Goal: Information Seeking & Learning: Learn about a topic

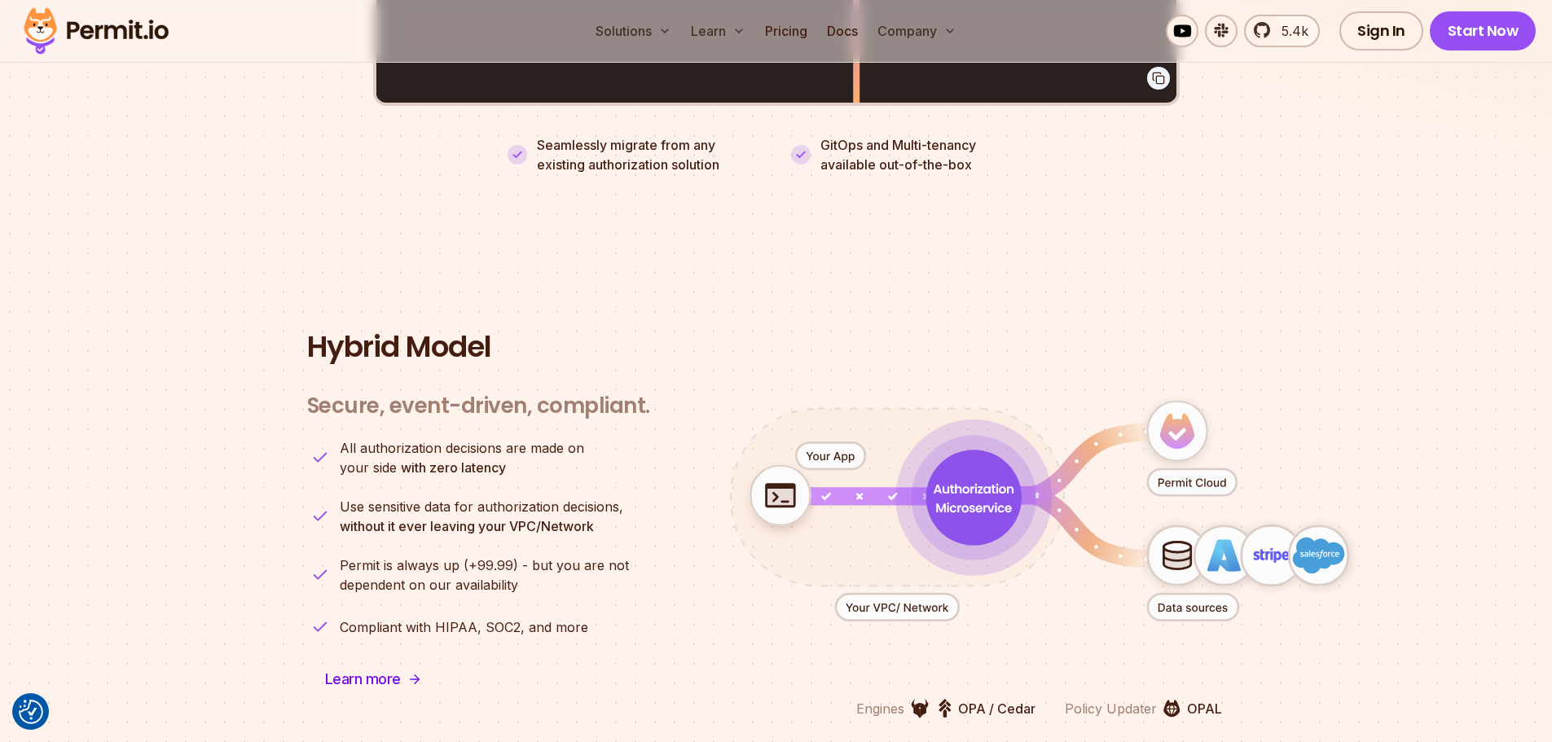
scroll to position [3911, 0]
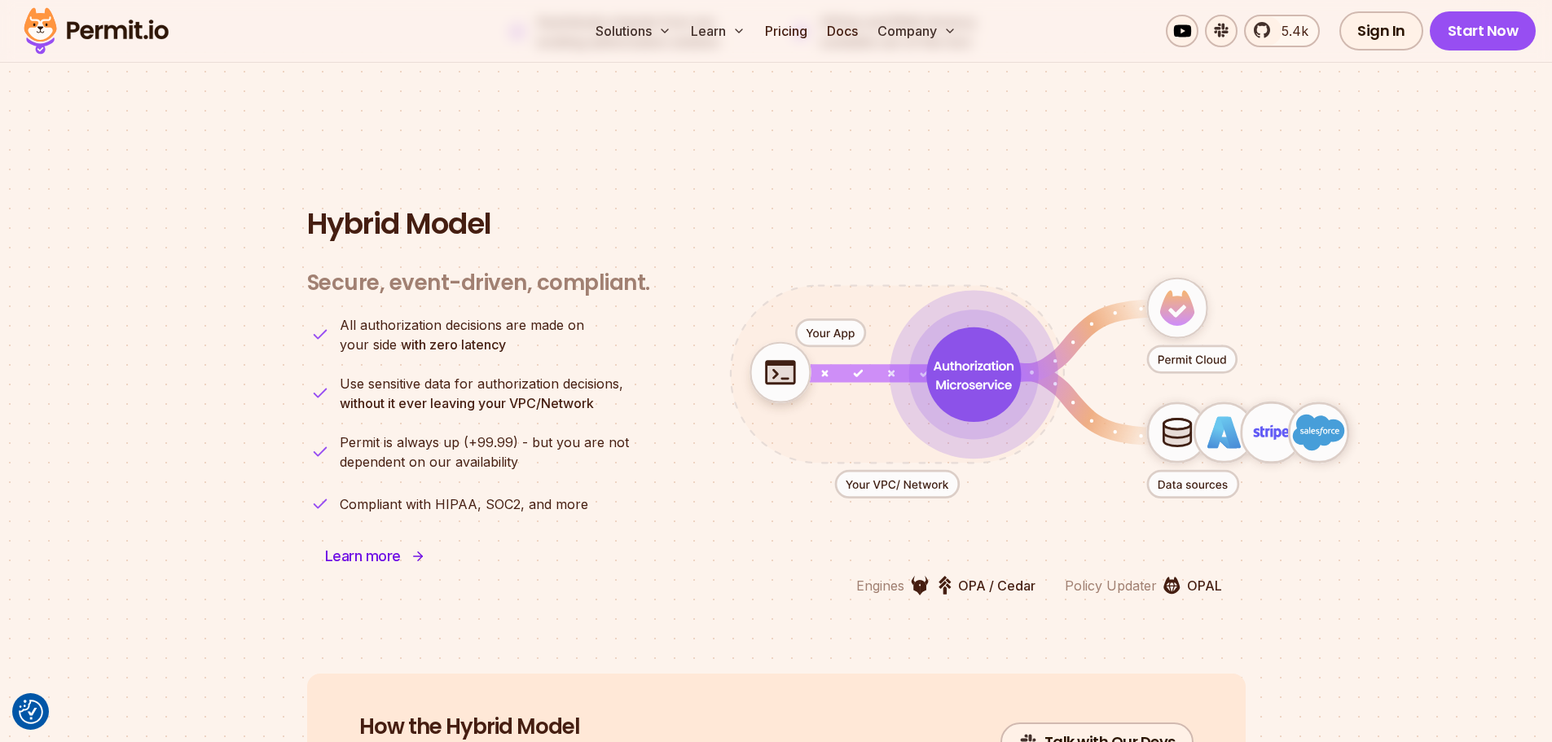
click at [391, 545] on span "Learn more" at bounding box center [363, 556] width 76 height 23
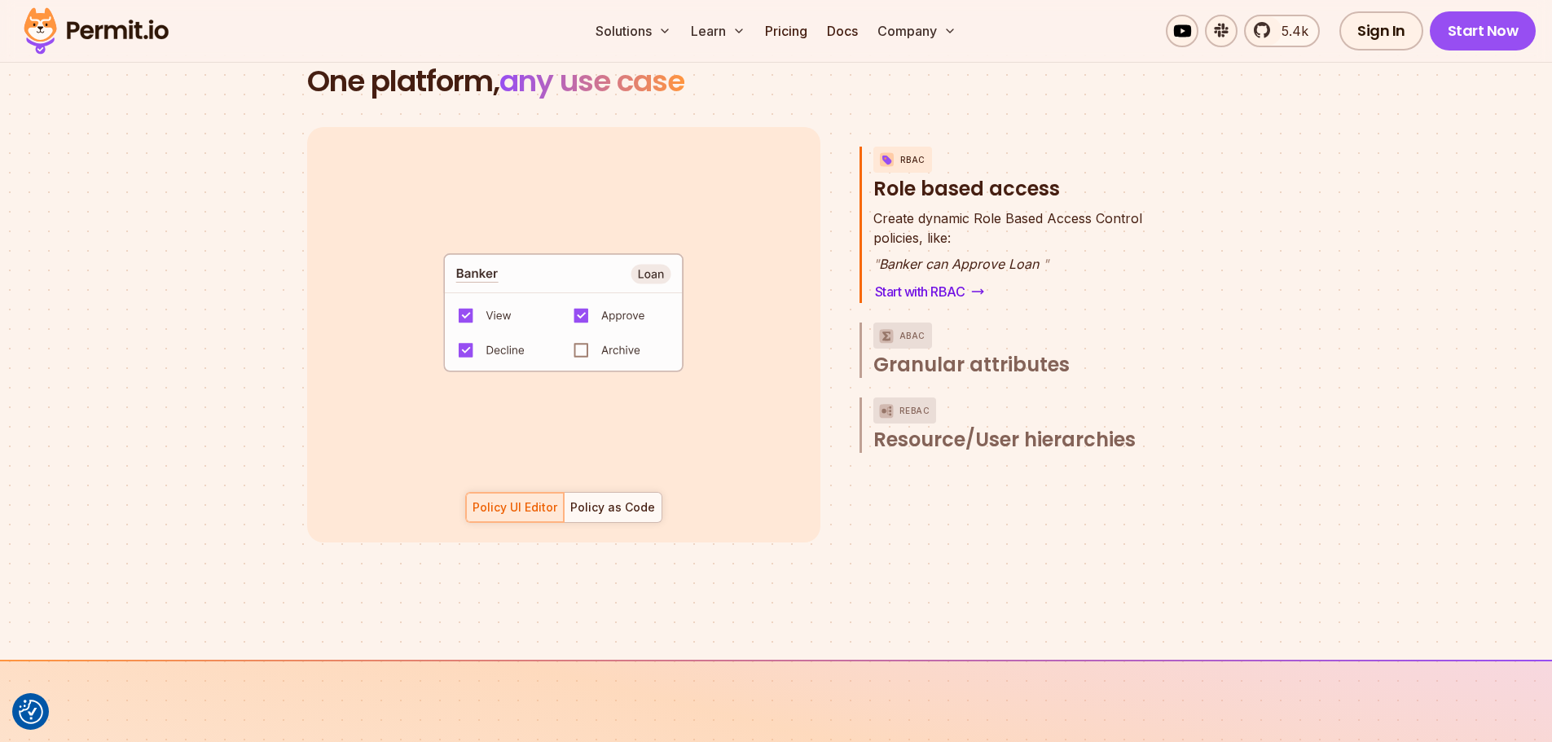
scroll to position [2526, 0]
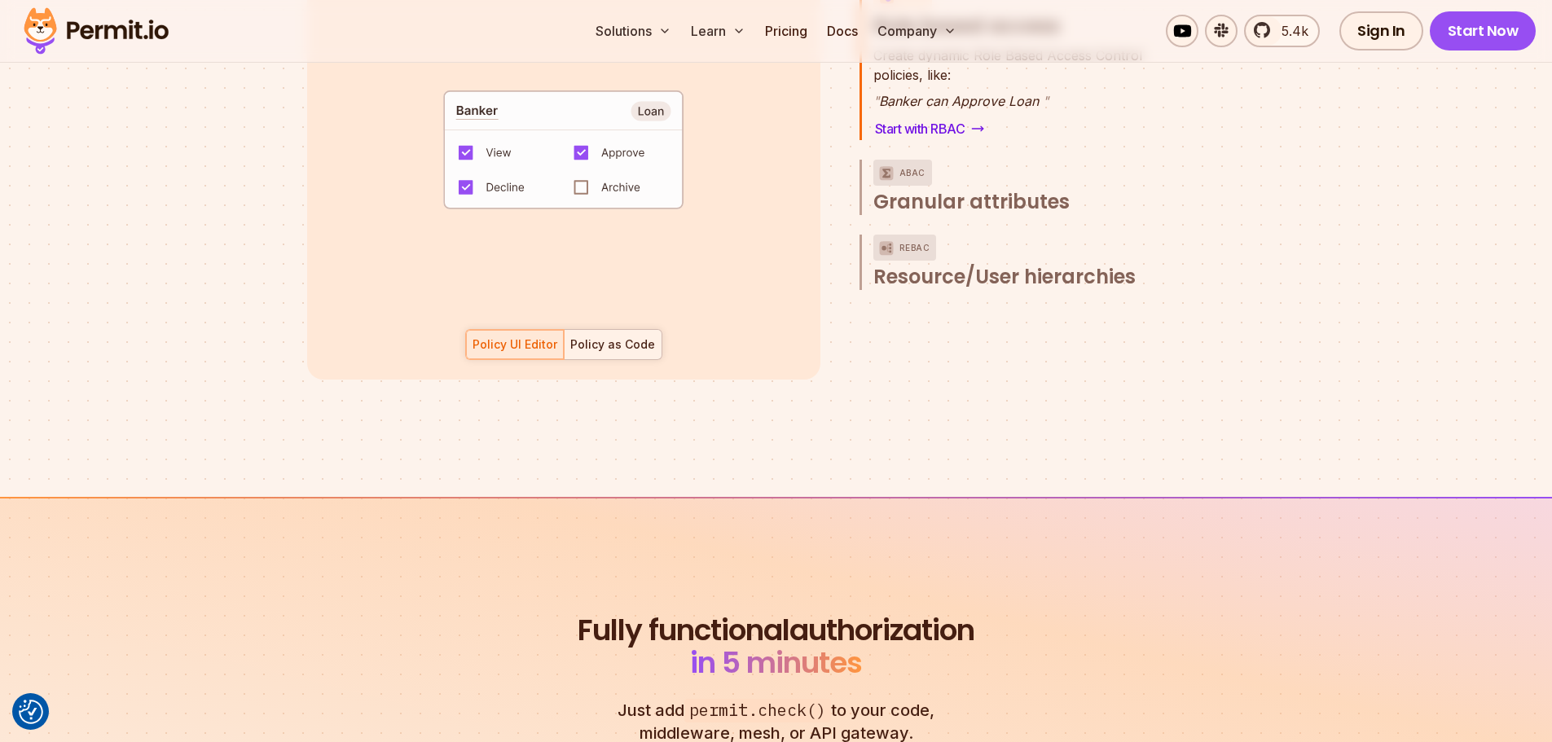
click at [615, 337] on div "Policy as Code" at bounding box center [612, 345] width 85 height 16
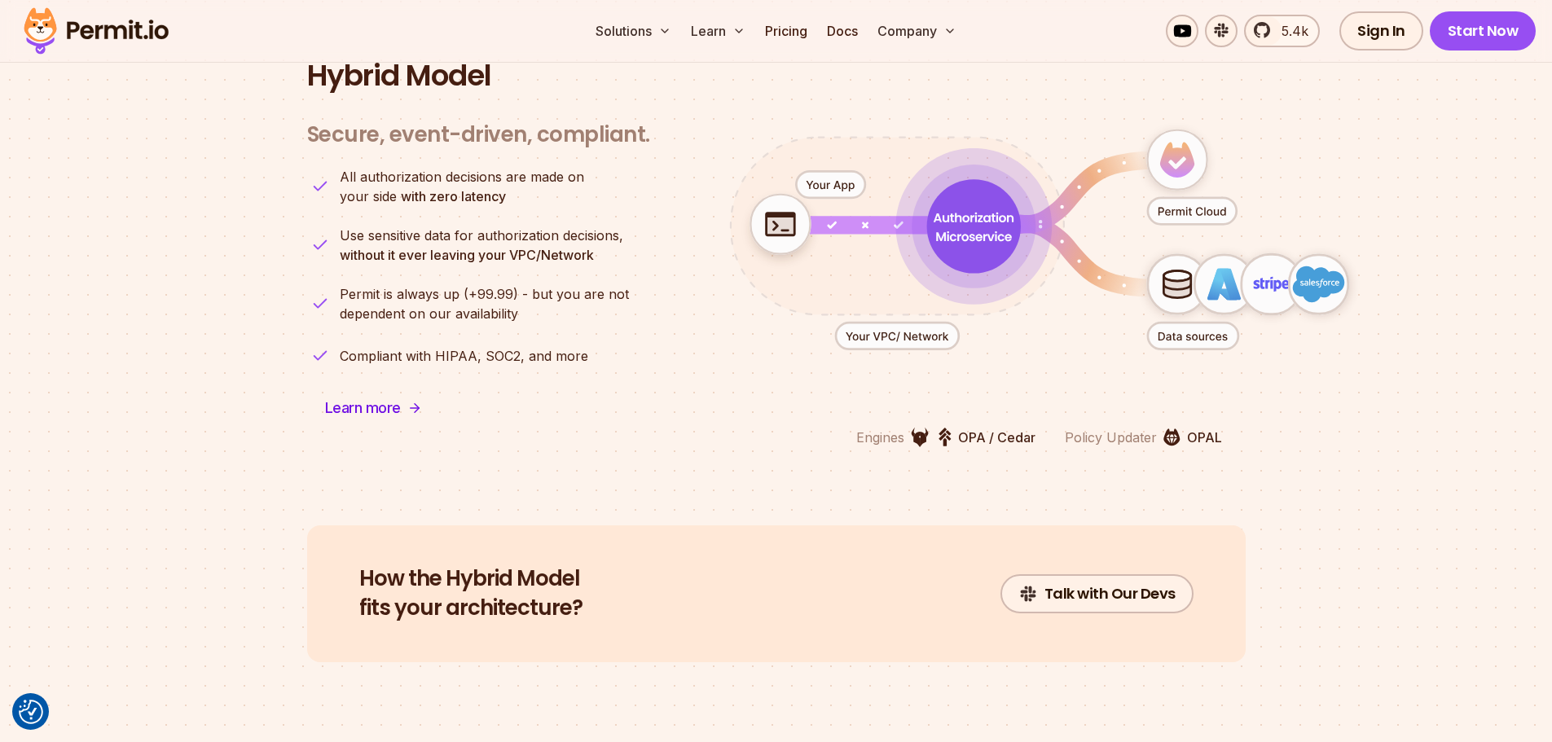
scroll to position [3993, 0]
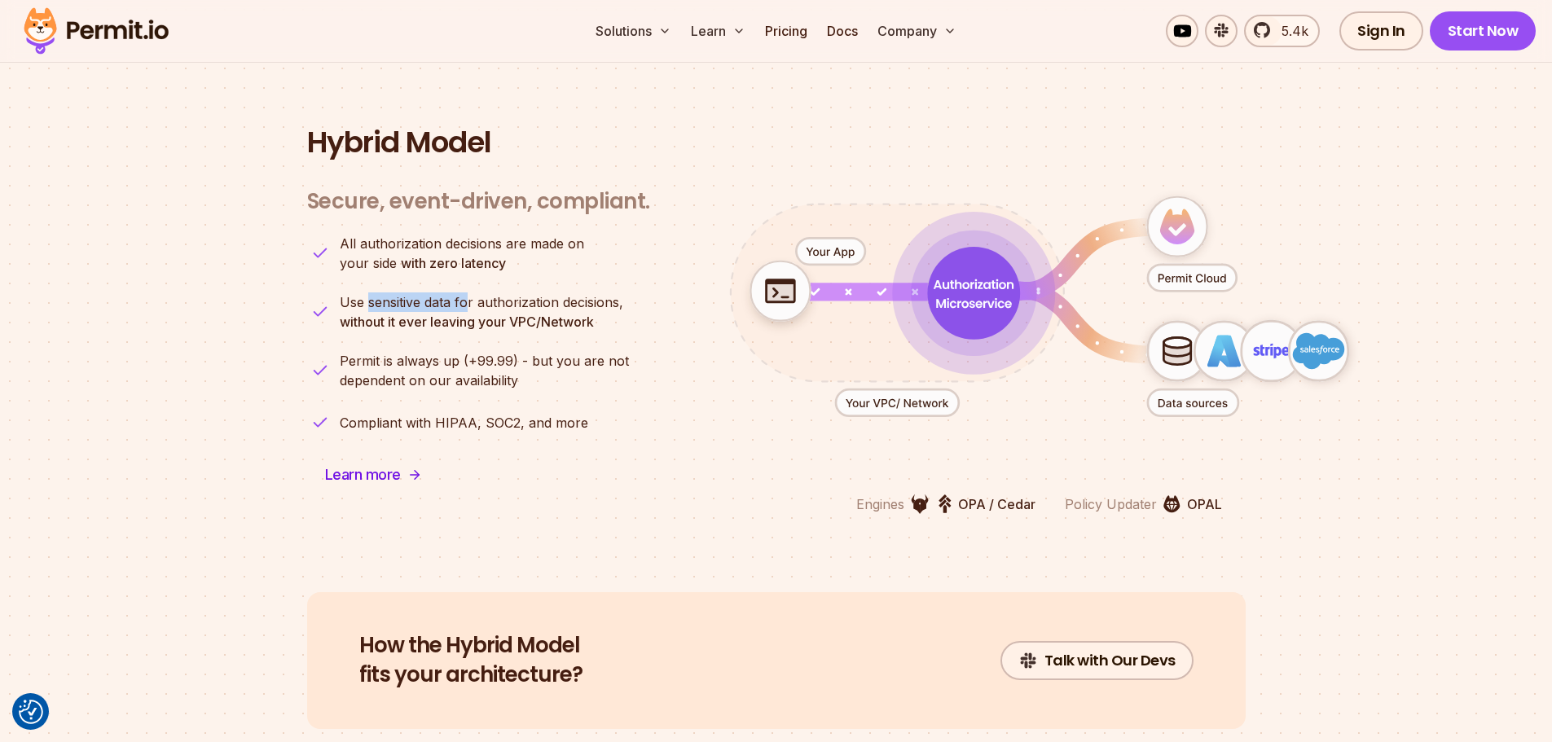
drag, startPoint x: 370, startPoint y: 288, endPoint x: 465, endPoint y: 277, distance: 96.0
click at [465, 293] on span "Use sensitive data for authorization decisions," at bounding box center [482, 303] width 284 height 20
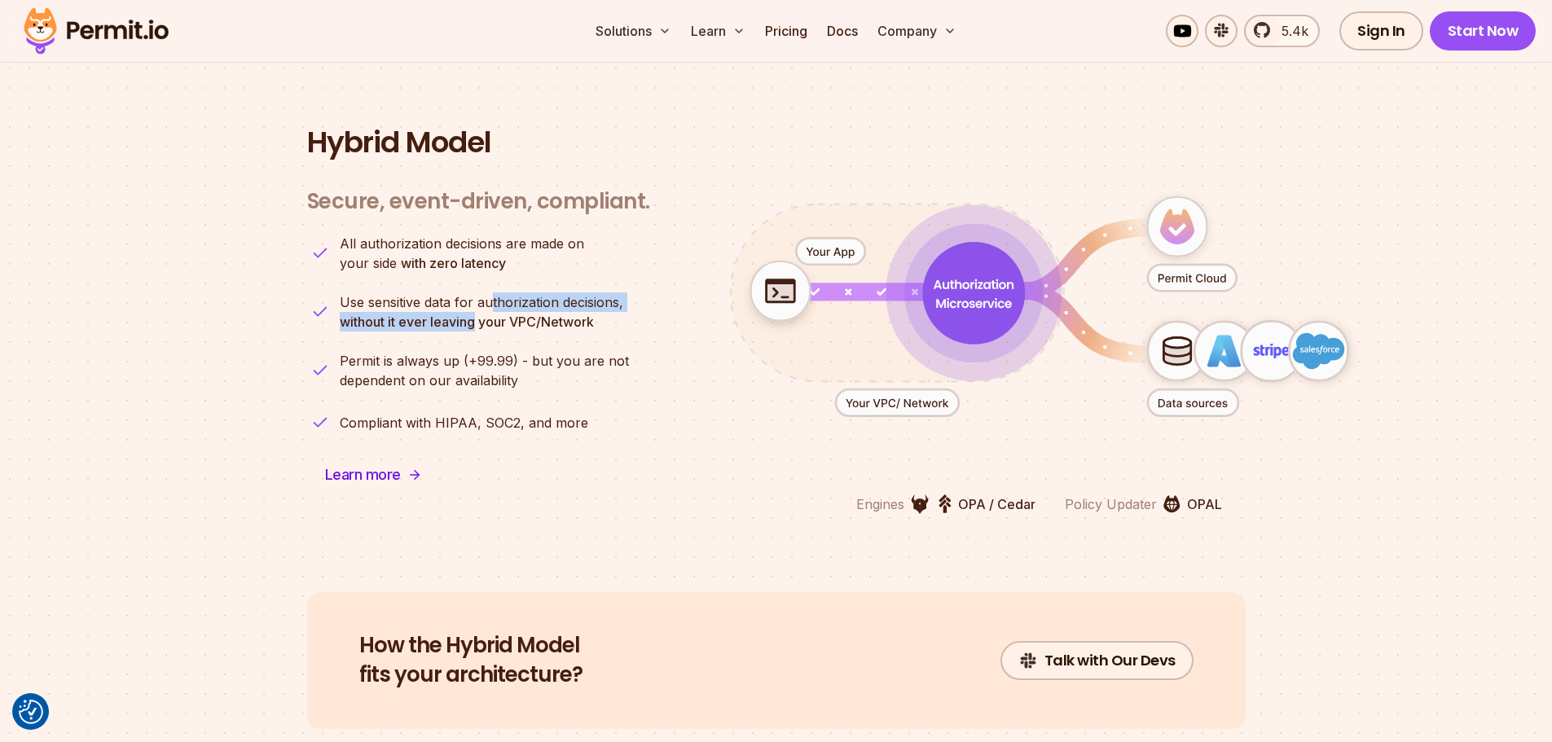
drag, startPoint x: 492, startPoint y: 279, endPoint x: 474, endPoint y: 304, distance: 30.3
click at [474, 304] on p "Use sensitive data for authorization decisions, without it ever leaving your VP…" at bounding box center [482, 312] width 284 height 39
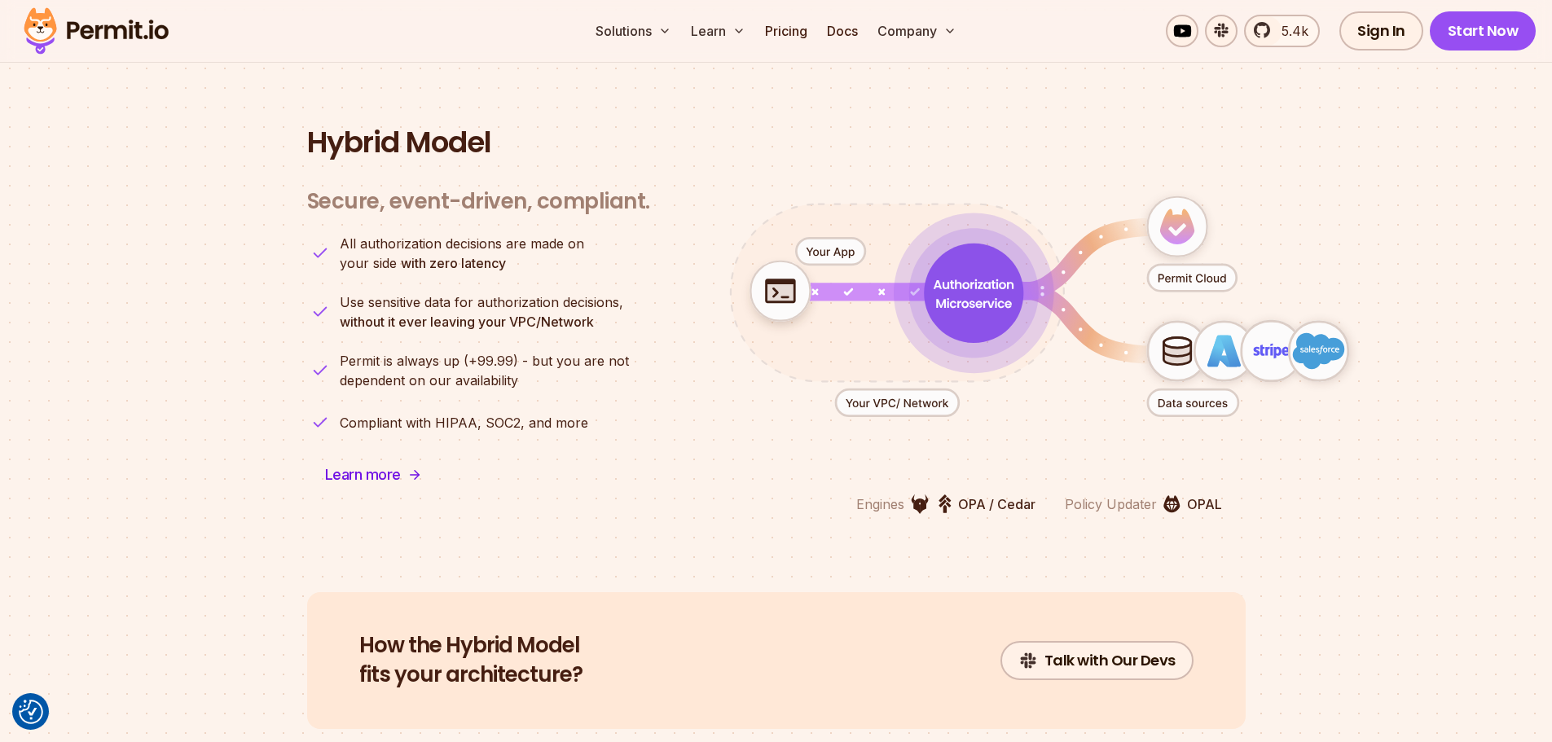
click at [1375, 504] on section "Hybrid Model Secure, event-driven, compliant. Engines OPA / Cedar Policy Update…" at bounding box center [776, 320] width 1552 height 544
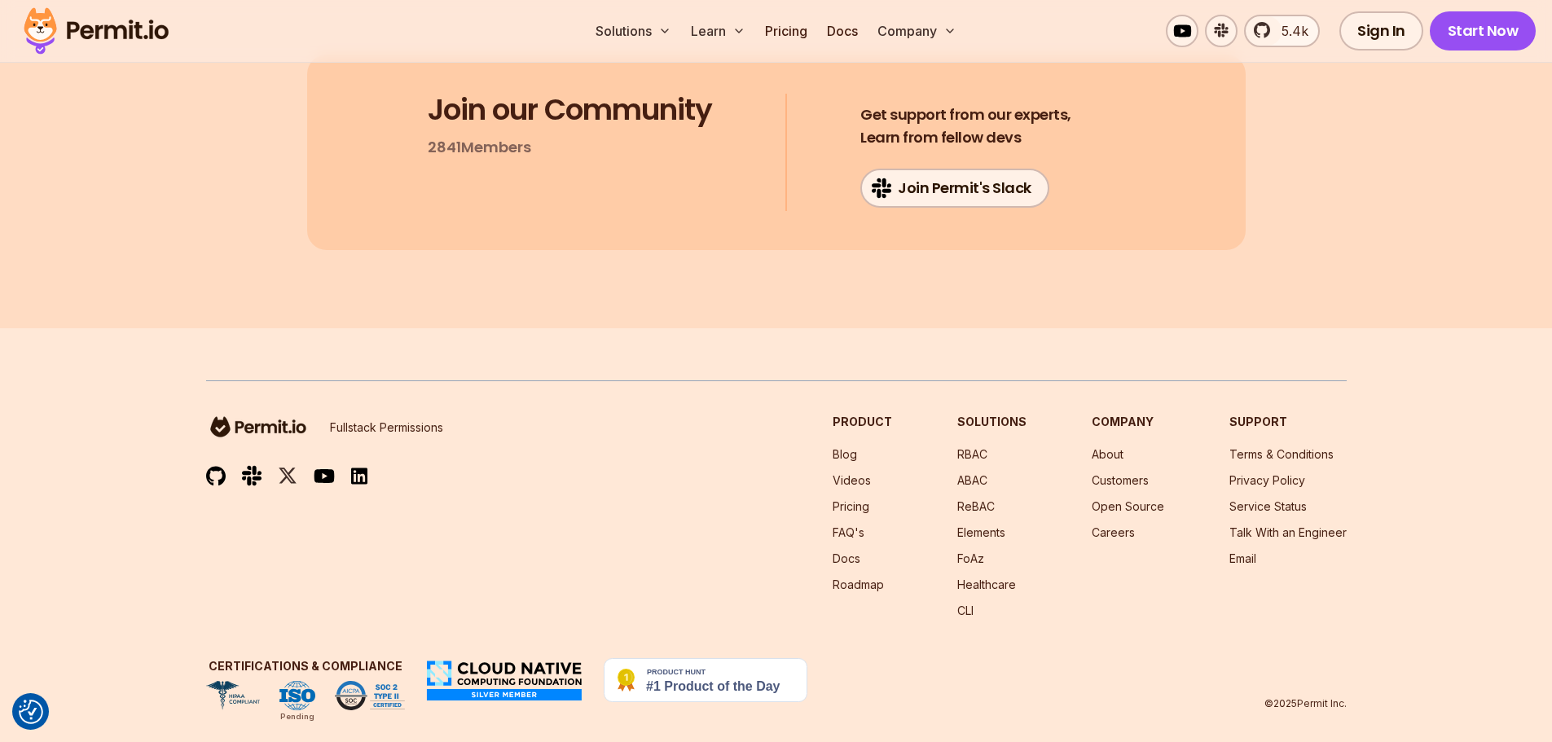
scroll to position [8729, 0]
click at [727, 664] on img at bounding box center [706, 680] width 204 height 44
